Goal: Task Accomplishment & Management: Manage account settings

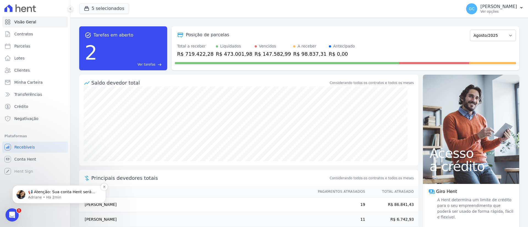
click at [54, 194] on p "📢 Atenção: Sua conta Hent será migrada para a Conta Arke! Estamos trazendo para…" at bounding box center [63, 192] width 71 height 5
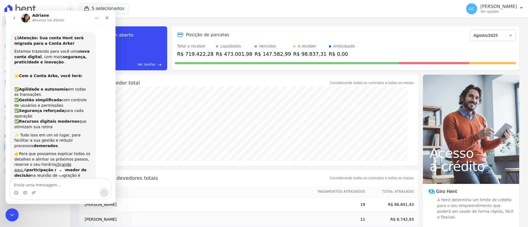
drag, startPoint x: 65, startPoint y: 46, endPoint x: 64, endPoint y: 49, distance: 3.0
drag, startPoint x: 64, startPoint y: 49, endPoint x: 61, endPoint y: 55, distance: 6.2
click at [61, 55] on b "segurança, praticidade e inovação" at bounding box center [50, 60] width 72 height 10
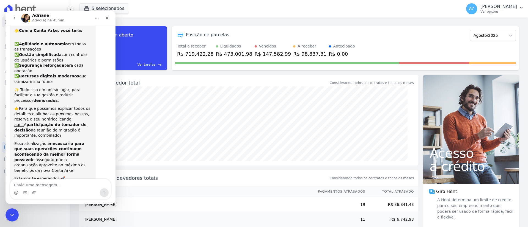
scroll to position [46, 0]
click at [11, 218] on div "Encerramento do Messenger da Intercom" at bounding box center [11, 214] width 13 height 13
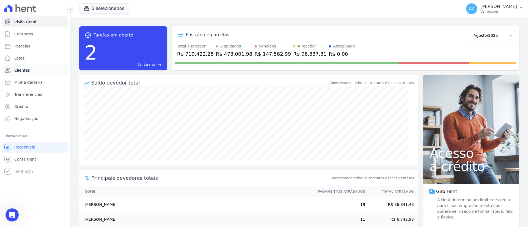
click at [26, 73] on span "Clientes" at bounding box center [21, 70] width 15 height 5
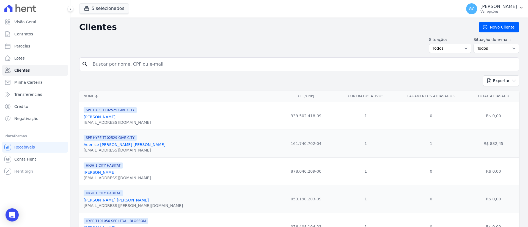
click at [139, 64] on input "search" at bounding box center [302, 64] width 427 height 11
paste input "[PERSON_NAME]"
type input "[PERSON_NAME]"
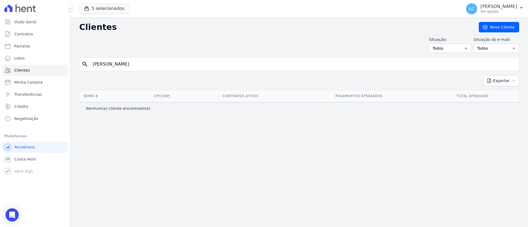
drag, startPoint x: 135, startPoint y: 63, endPoint x: 104, endPoint y: 76, distance: 33.9
click at [104, 76] on div "Clientes [GEOGRAPHIC_DATA] Situação: Todos Adimplentes Inadimplentes Situação d…" at bounding box center [299, 123] width 458 height 210
type input "Gisele"
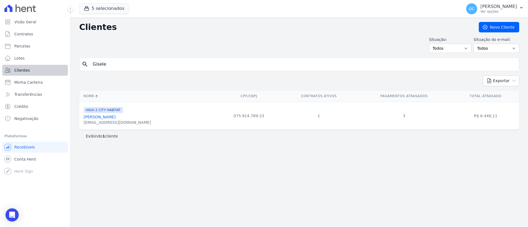
drag, startPoint x: 129, startPoint y: 65, endPoint x: 31, endPoint y: 65, distance: 98.2
click at [31, 65] on div "Visão Geral Contratos [GEOGRAPHIC_DATA] Lotes Clientes Minha Carteira Transferê…" at bounding box center [264, 113] width 528 height 227
paste input "[PERSON_NAME] Del Claro"
type input "[PERSON_NAME] Del Claro"
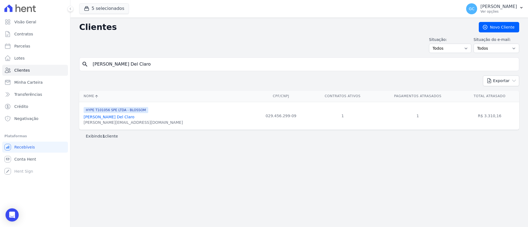
click at [117, 117] on link "Renato Pasini Del Claro" at bounding box center [109, 117] width 51 height 4
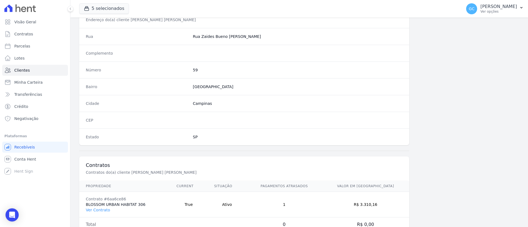
scroll to position [287, 0]
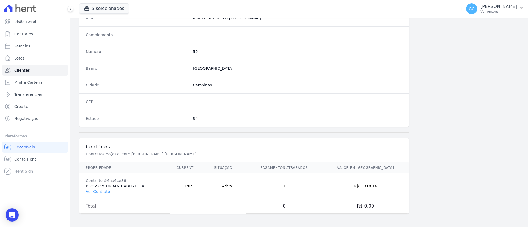
click at [102, 195] on td "Contrato #6aa6ce86 BLOSSOM URBAN HABITAT 306 Ver Contrato" at bounding box center [124, 187] width 91 height 26
click at [100, 193] on link "Ver Contrato" at bounding box center [98, 192] width 24 height 4
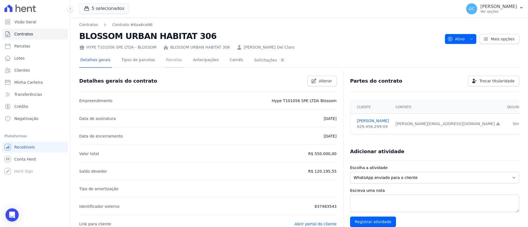
click at [166, 60] on link "Parcelas" at bounding box center [174, 60] width 18 height 15
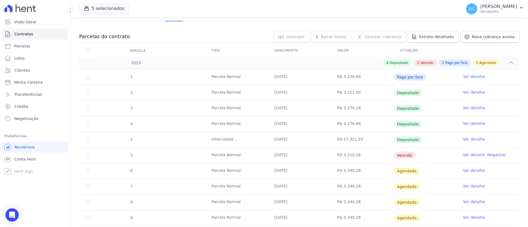
scroll to position [82, 0]
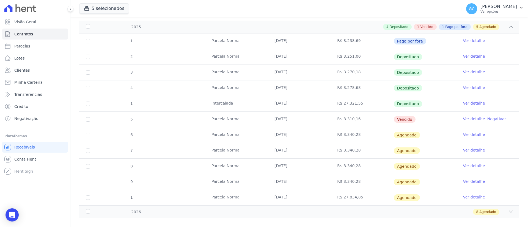
drag, startPoint x: 257, startPoint y: 121, endPoint x: 464, endPoint y: 120, distance: 206.5
click at [462, 120] on tr "5 Parcela Normal 10/08/2025 R$ 3.310,16 Vencido Ver detalhe Negativar" at bounding box center [299, 120] width 440 height 16
click at [464, 119] on link "Ver detalhe" at bounding box center [474, 118] width 22 height 5
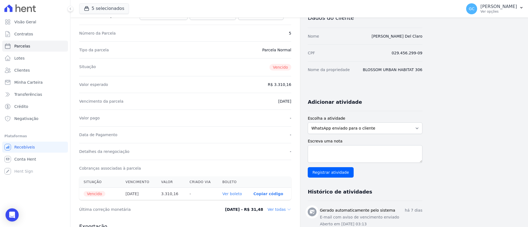
scroll to position [124, 0]
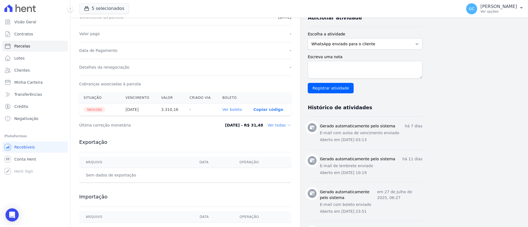
click at [230, 109] on link "Ver boleto" at bounding box center [232, 110] width 20 height 4
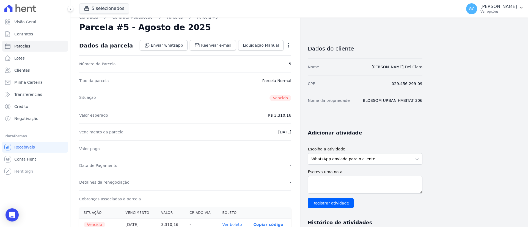
scroll to position [0, 0]
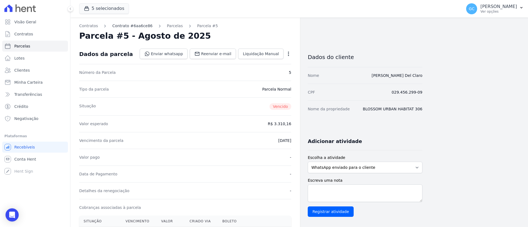
click at [141, 24] on link "Contrato #6aa6ce86" at bounding box center [132, 26] width 40 height 6
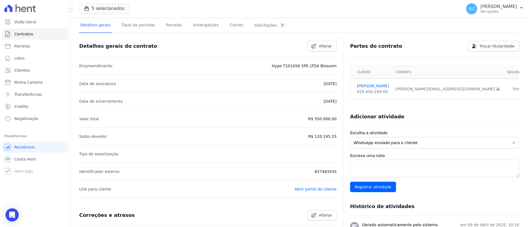
scroll to position [82, 0]
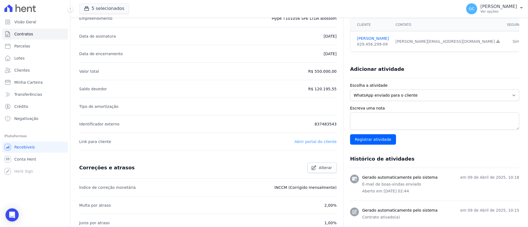
click at [318, 142] on link "Abrir portal do cliente" at bounding box center [315, 142] width 42 height 4
